Goal: Task Accomplishment & Management: Use online tool/utility

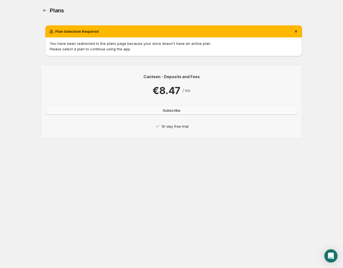
click at [171, 110] on span "Subscribe" at bounding box center [172, 109] width 18 height 5
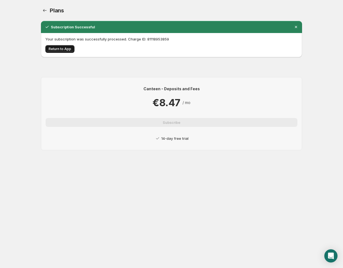
click at [64, 48] on span "Return to App" at bounding box center [60, 49] width 23 height 4
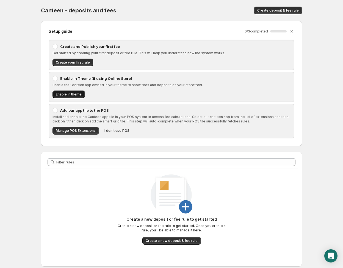
click at [79, 93] on span "Enable in theme" at bounding box center [69, 94] width 26 height 4
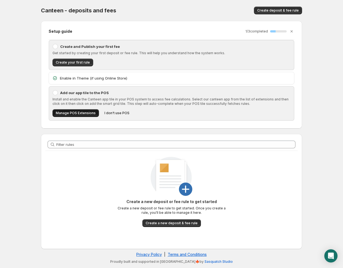
click at [93, 113] on span "Manage POS Extensions" at bounding box center [76, 113] width 40 height 4
click at [81, 62] on span "Create your first rule" at bounding box center [73, 62] width 34 height 4
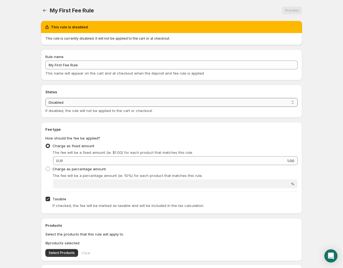
click at [134, 106] on select "Enabled Disabled" at bounding box center [171, 102] width 252 height 9
select select "active"
click at [45, 98] on select "Enabled Disabled" at bounding box center [171, 102] width 252 height 9
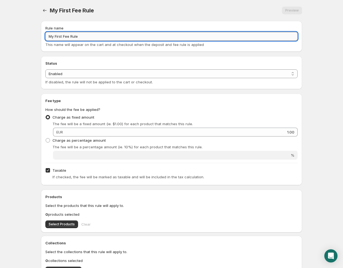
click at [98, 38] on input "My First Fee Rule" at bounding box center [171, 36] width 252 height 9
type input "Statiegeld Blik"
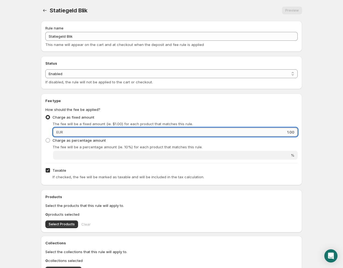
click at [130, 131] on input "1.00" at bounding box center [181, 132] width 233 height 9
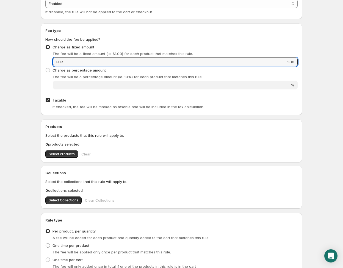
scroll to position [70, 0]
click at [313, 89] on body "Home Help Statiegeld Blik. This page is ready Statiegeld Blik Preview More acti…" at bounding box center [171, 64] width 343 height 268
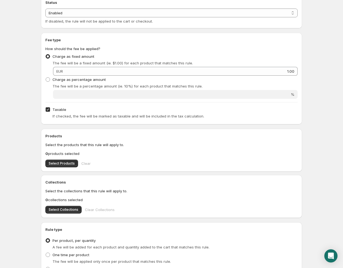
scroll to position [51, 0]
